Goal: Information Seeking & Learning: Understand process/instructions

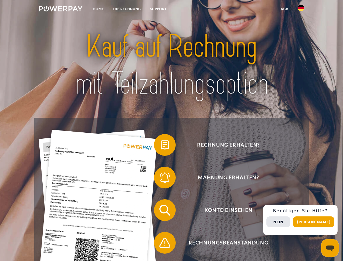
click at [61, 10] on img at bounding box center [61, 8] width 44 height 5
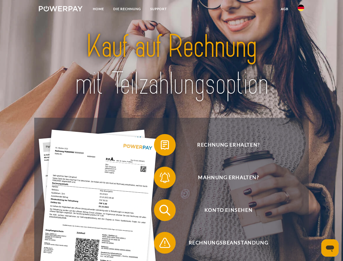
click at [301, 10] on img at bounding box center [301, 8] width 7 height 7
click at [285, 9] on link "agb" at bounding box center [285, 9] width 17 height 10
click at [161, 146] on span at bounding box center [156, 144] width 27 height 27
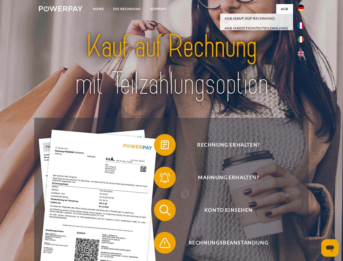
click at [161, 179] on span at bounding box center [156, 177] width 27 height 27
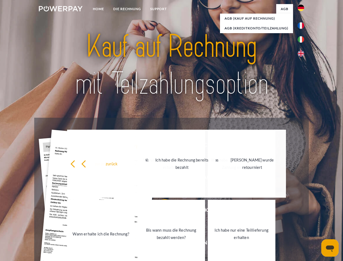
click at [161, 211] on link "Bis wann muss die Rechnung bezahlt werden?" at bounding box center [172, 234] width 68 height 68
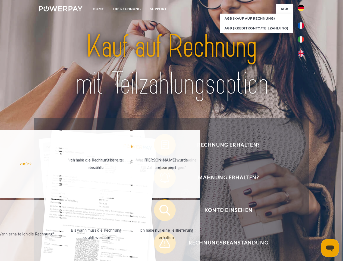
click at [161, 244] on span at bounding box center [156, 242] width 27 height 27
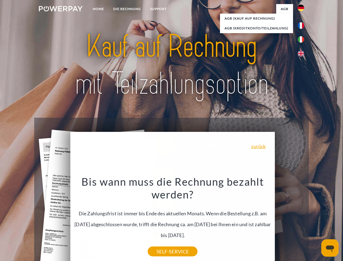
click at [303, 220] on div "Rechnung erhalten? Mahnung erhalten? Konto einsehen" at bounding box center [171, 227] width 275 height 218
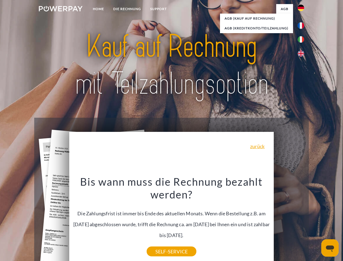
click at [289, 221] on span "Konto einsehen" at bounding box center [228, 210] width 133 height 22
click at [316, 222] on header "Home DIE RECHNUNG SUPPORT" at bounding box center [171, 187] width 343 height 375
